Goal: Task Accomplishment & Management: Manage account settings

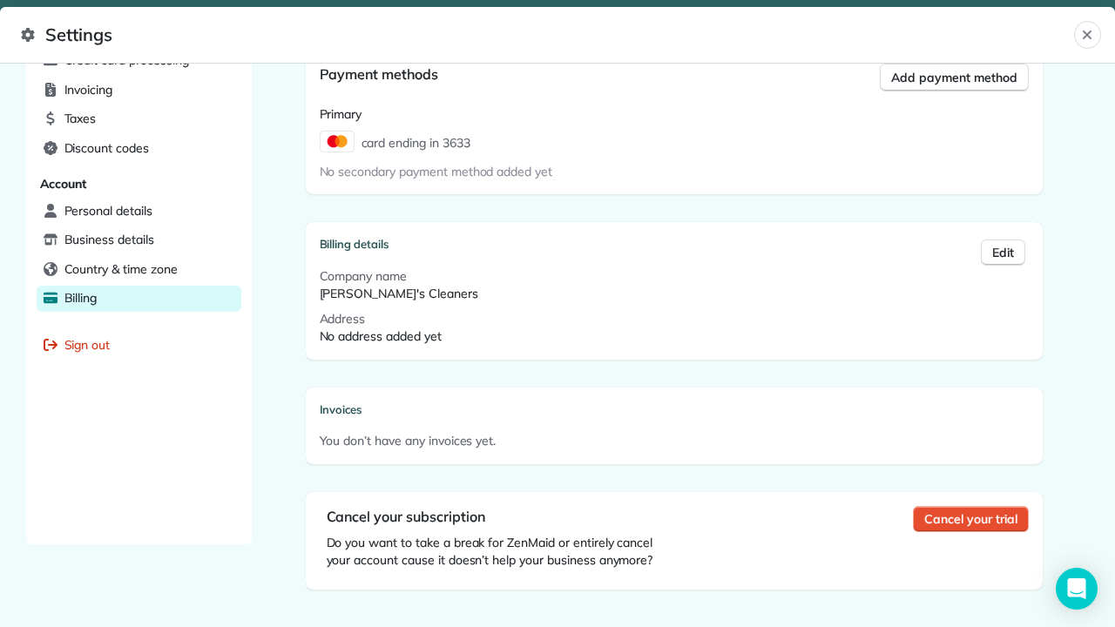
scroll to position [695, 0]
click at [985, 525] on span "Cancel your trial" at bounding box center [970, 520] width 92 height 17
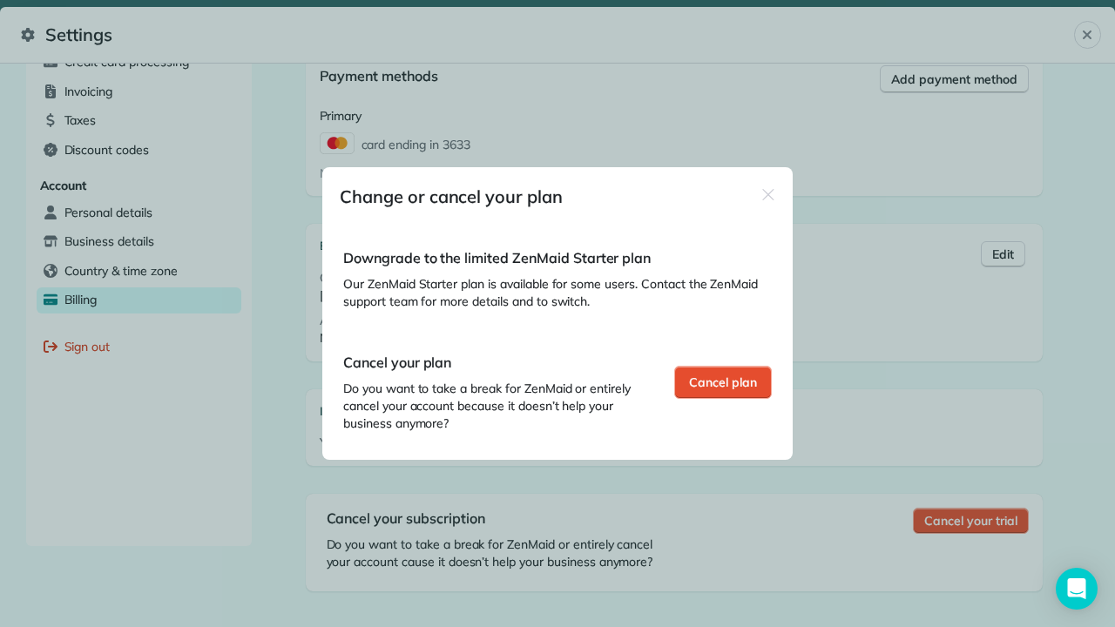
click at [706, 388] on span "Cancel plan" at bounding box center [723, 382] width 68 height 17
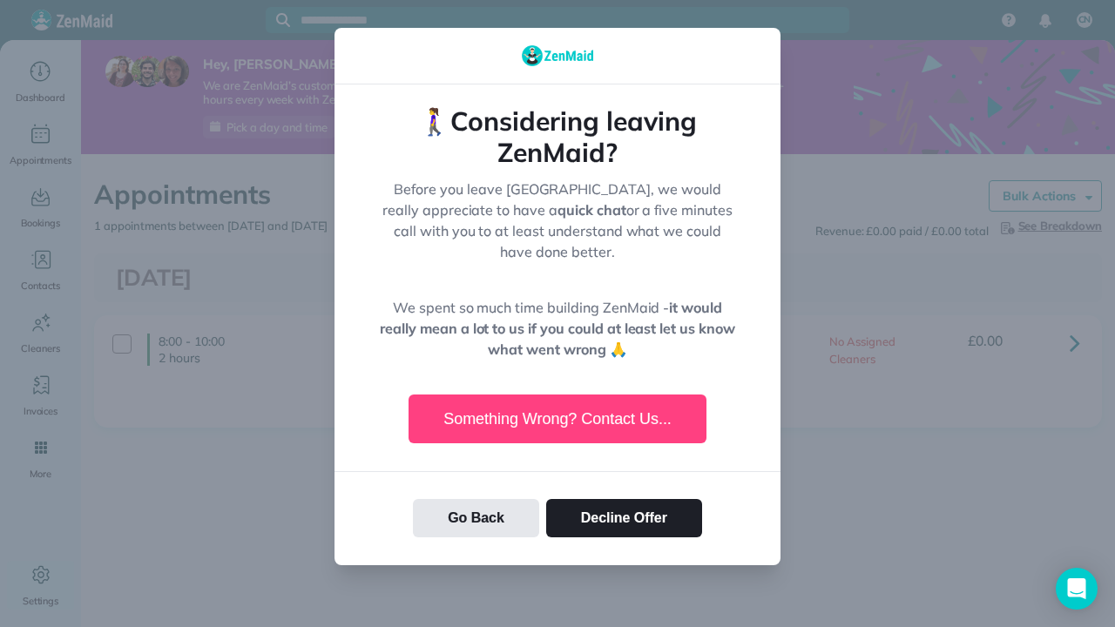
click at [626, 500] on button "Decline Offer" at bounding box center [624, 518] width 156 height 38
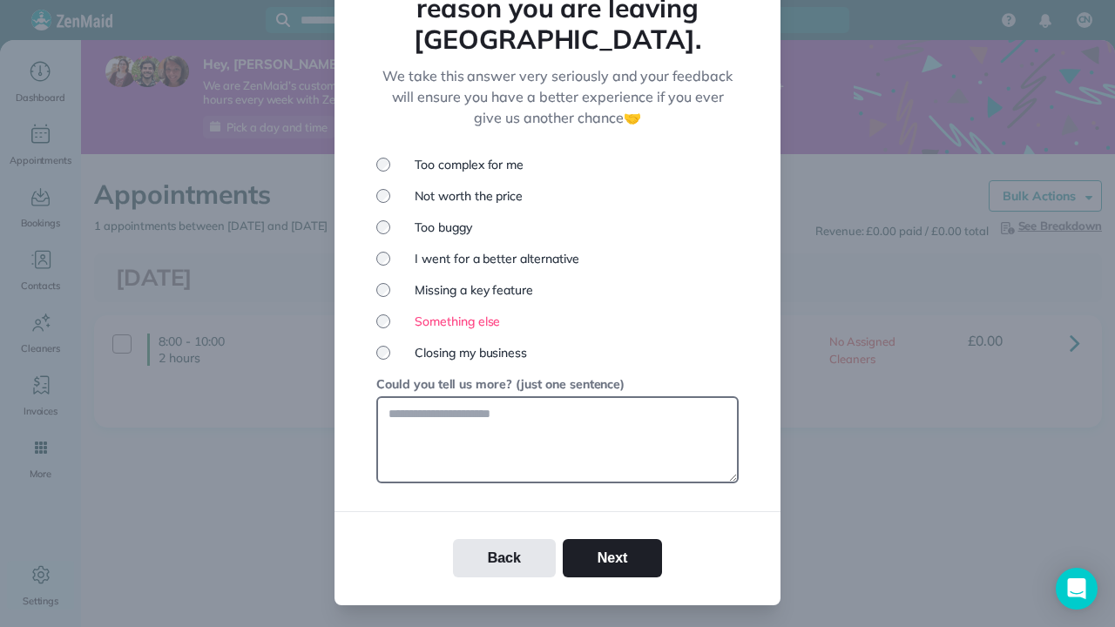
scroll to position [164, 0]
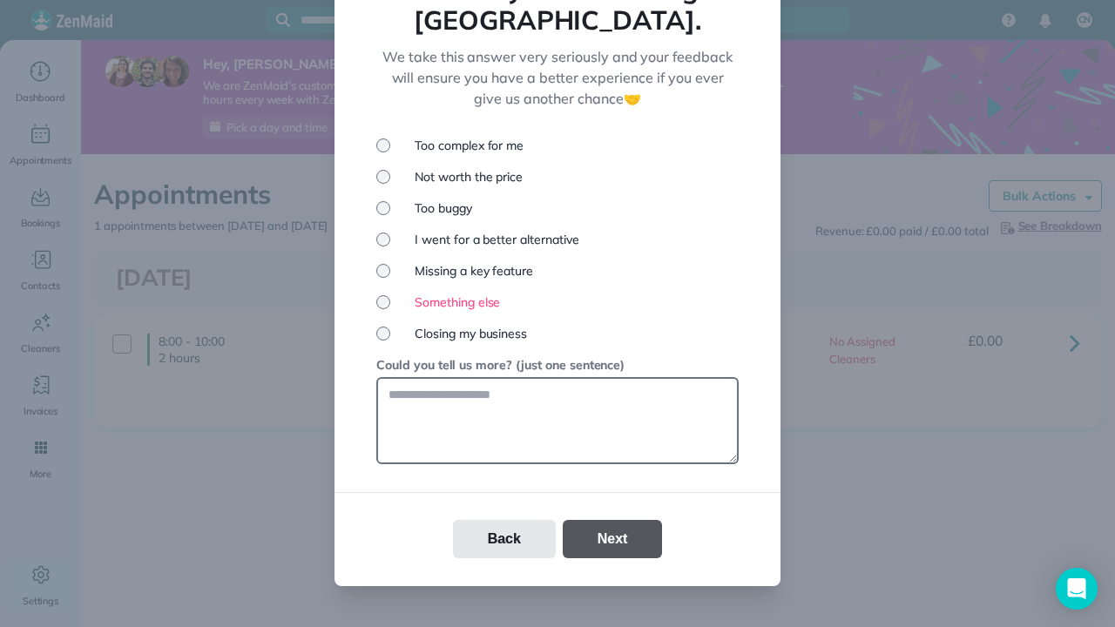
drag, startPoint x: 438, startPoint y: 540, endPoint x: 612, endPoint y: 506, distance: 176.7
click at [612, 520] on button "Next" at bounding box center [613, 539] width 100 height 38
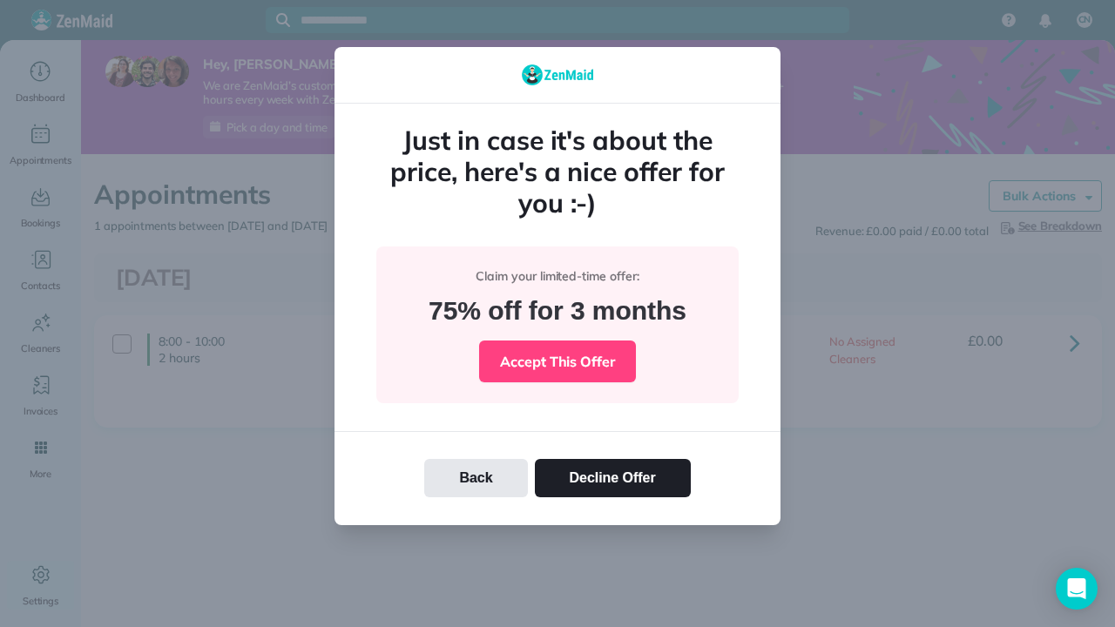
click at [605, 470] on button "Decline Offer" at bounding box center [613, 478] width 156 height 38
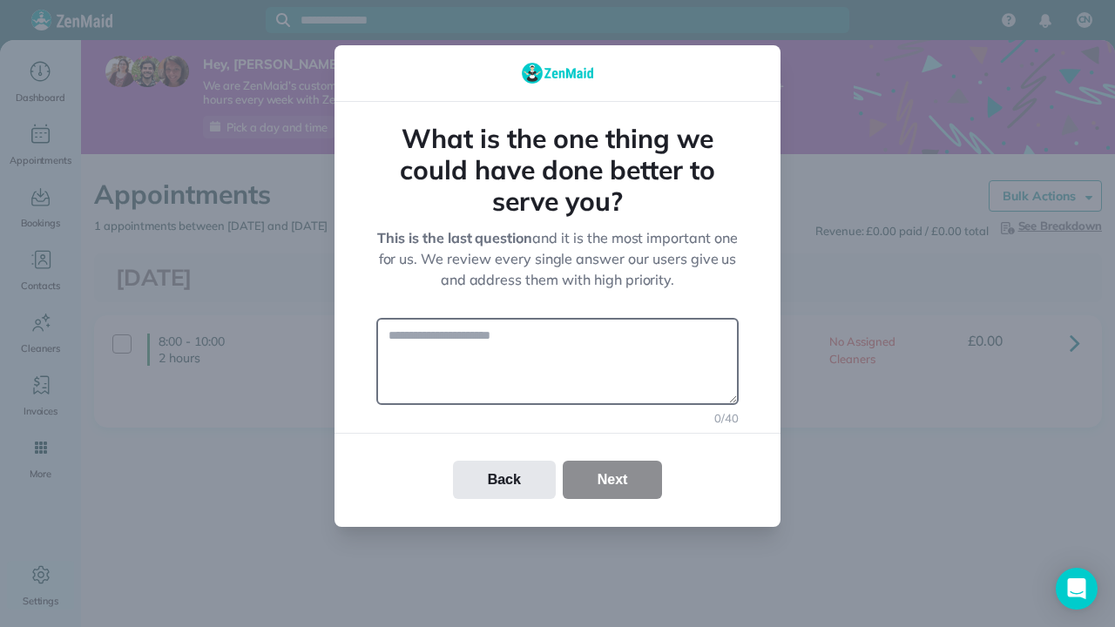
click at [610, 493] on div "Back Next" at bounding box center [558, 480] width 446 height 38
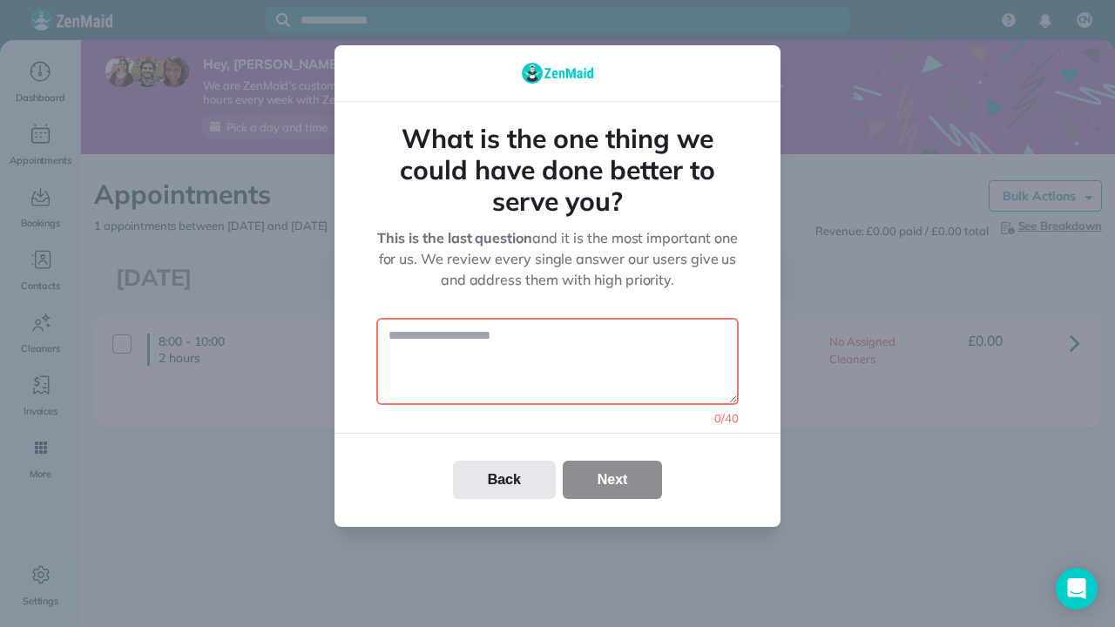
drag, startPoint x: 612, startPoint y: 506, endPoint x: 511, endPoint y: 332, distance: 201.4
click at [511, 332] on textarea at bounding box center [557, 361] width 362 height 87
click at [619, 491] on div "Back Next" at bounding box center [558, 480] width 446 height 38
drag, startPoint x: 511, startPoint y: 332, endPoint x: 616, endPoint y: 482, distance: 183.2
click at [616, 482] on div "Back Next" at bounding box center [558, 480] width 446 height 38
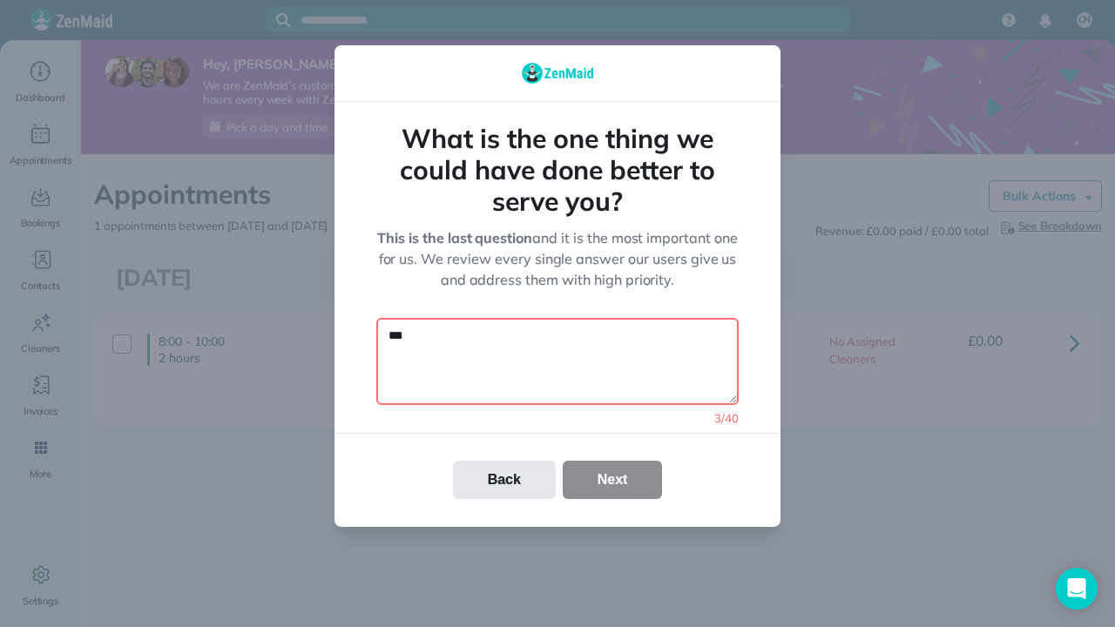
click at [611, 481] on div "Back Next" at bounding box center [558, 480] width 446 height 38
drag, startPoint x: 611, startPoint y: 481, endPoint x: 430, endPoint y: 335, distance: 232.9
click at [430, 335] on textarea "***" at bounding box center [557, 361] width 362 height 87
type textarea "*"
drag, startPoint x: 430, startPoint y: 335, endPoint x: 620, endPoint y: 470, distance: 233.7
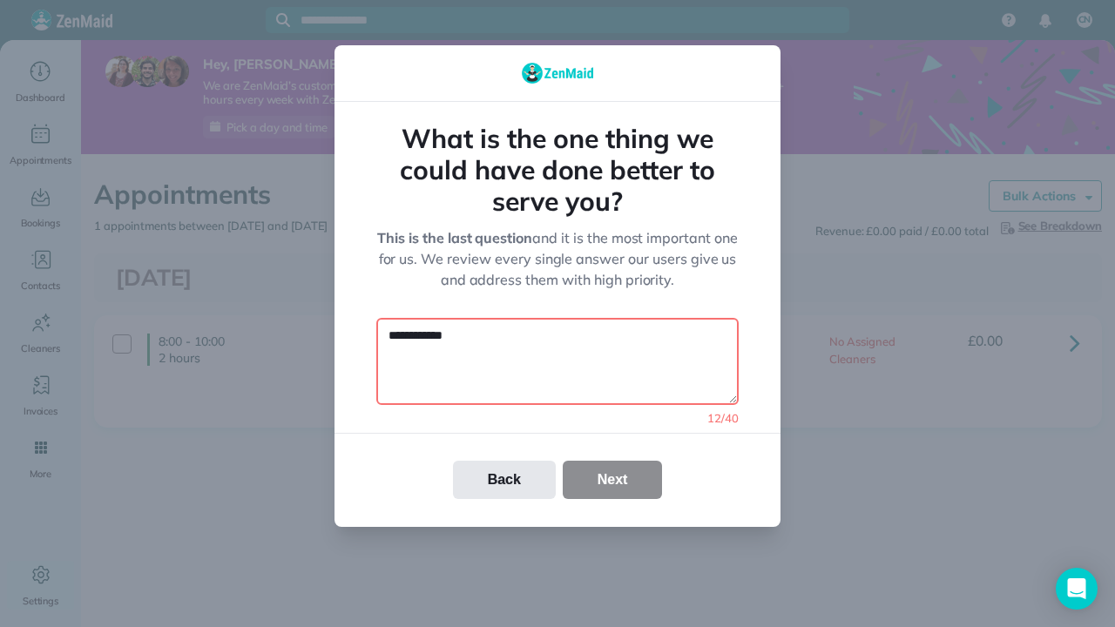
click at [620, 470] on div "Back Next" at bounding box center [558, 480] width 446 height 38
click at [624, 483] on div "Back Next" at bounding box center [558, 480] width 446 height 38
drag, startPoint x: 620, startPoint y: 470, endPoint x: 476, endPoint y: 336, distance: 196.7
click at [476, 336] on textarea "**********" at bounding box center [557, 361] width 362 height 87
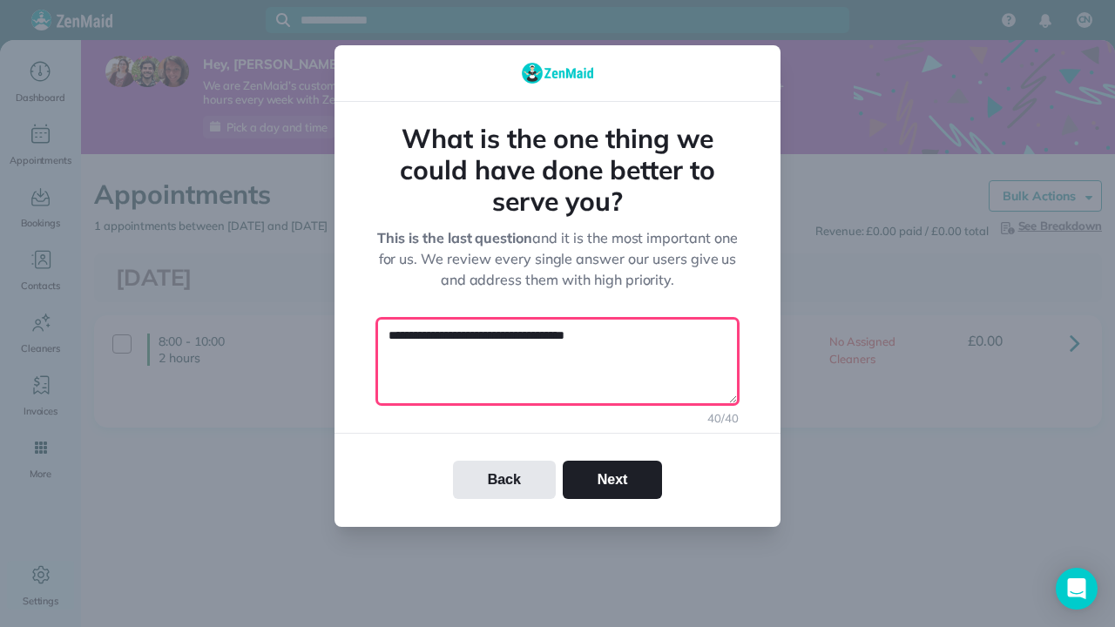
type textarea "**********"
click at [635, 485] on button "Next" at bounding box center [613, 480] width 100 height 38
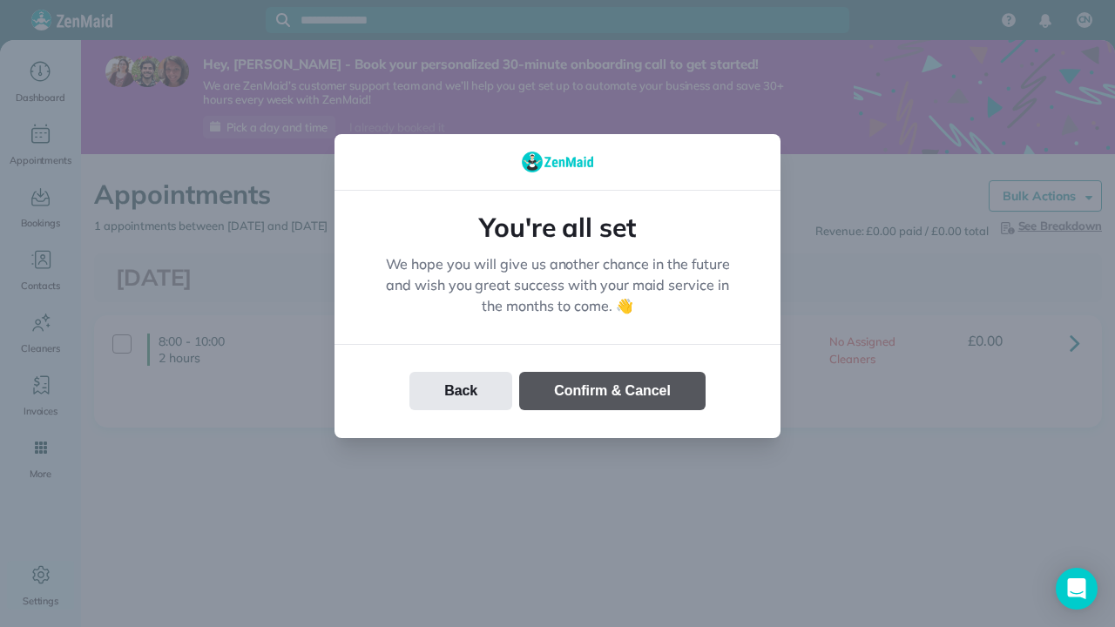
drag, startPoint x: 476, startPoint y: 336, endPoint x: 622, endPoint y: 390, distance: 156.0
click at [622, 390] on button "Confirm & Cancel" at bounding box center [612, 391] width 186 height 38
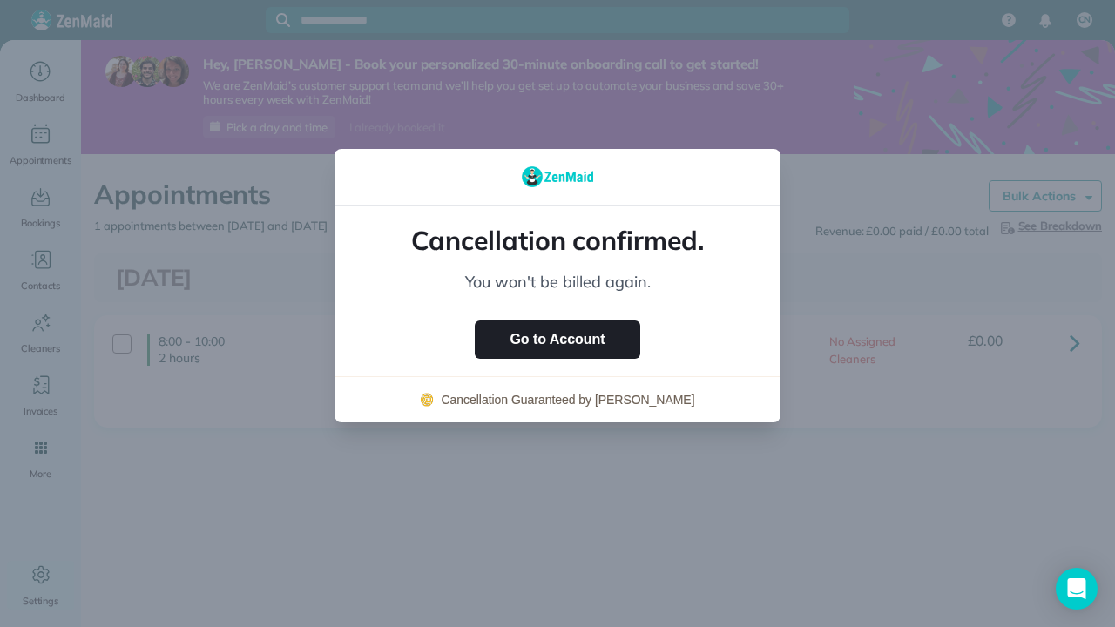
click at [561, 342] on button "Go to Account" at bounding box center [557, 340] width 165 height 38
